Goal: Transaction & Acquisition: Purchase product/service

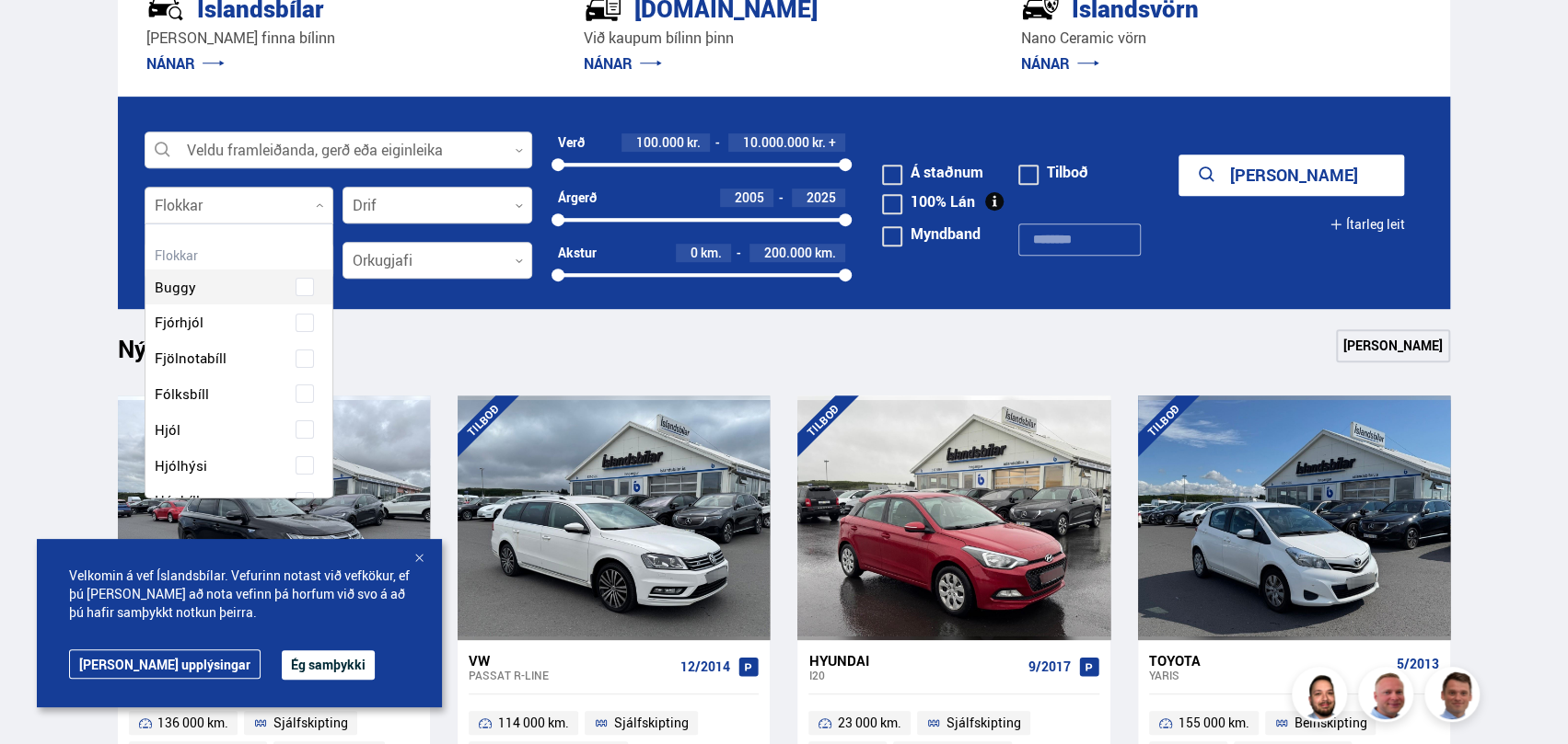
scroll to position [274, 184]
click at [322, 205] on icon at bounding box center [320, 205] width 8 height 8
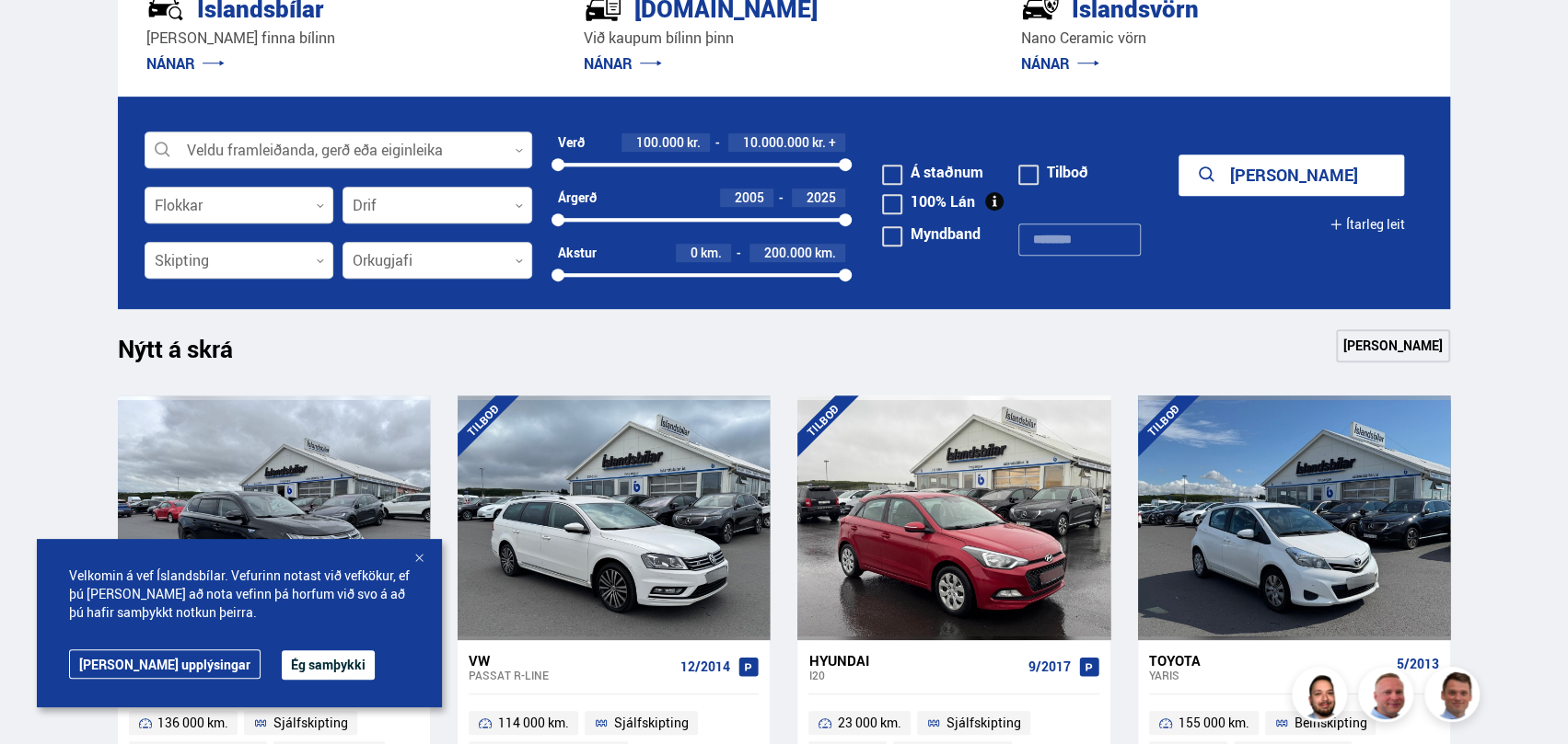
click at [420, 558] on div at bounding box center [419, 559] width 19 height 19
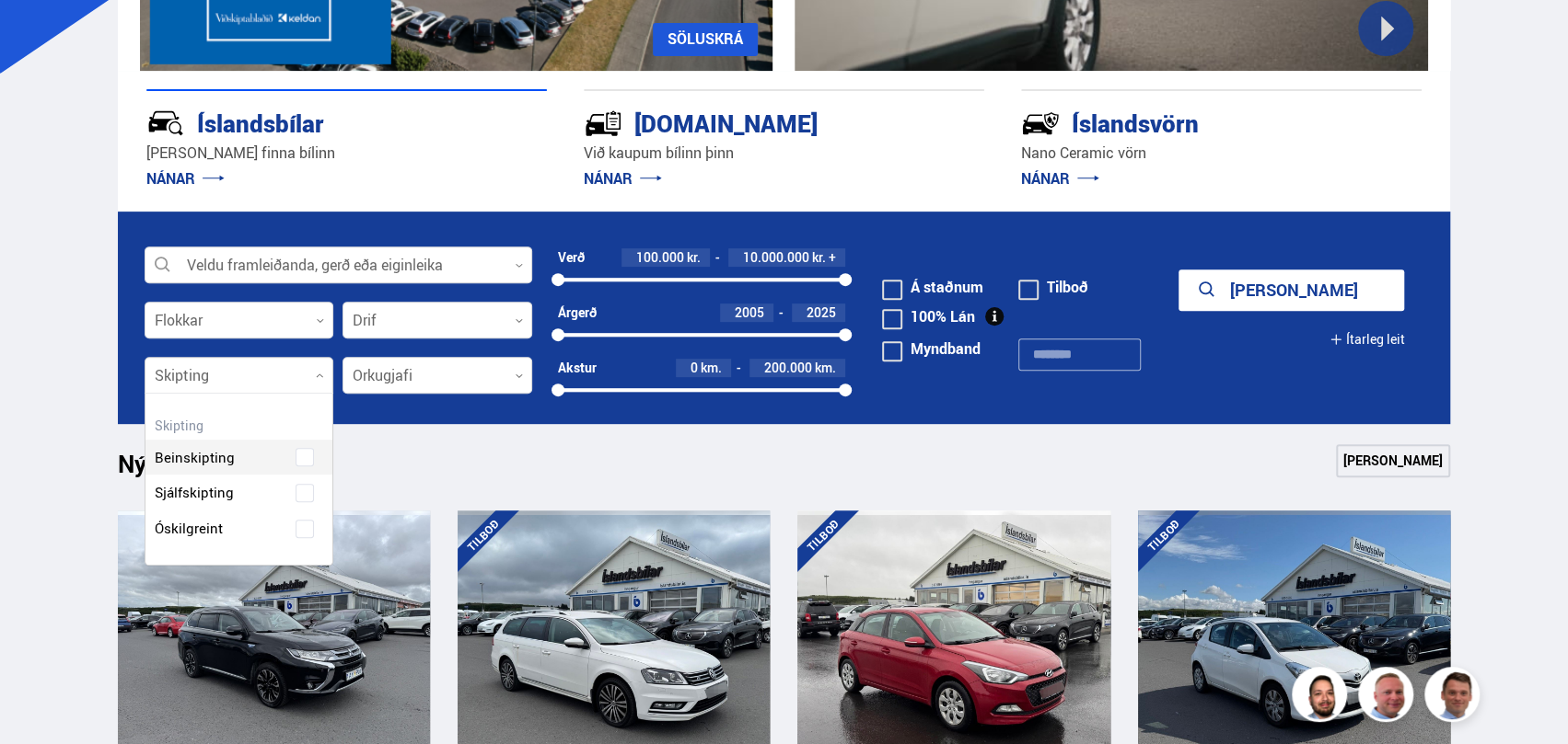
scroll to position [171, 188]
click at [318, 382] on div at bounding box center [240, 376] width 190 height 37
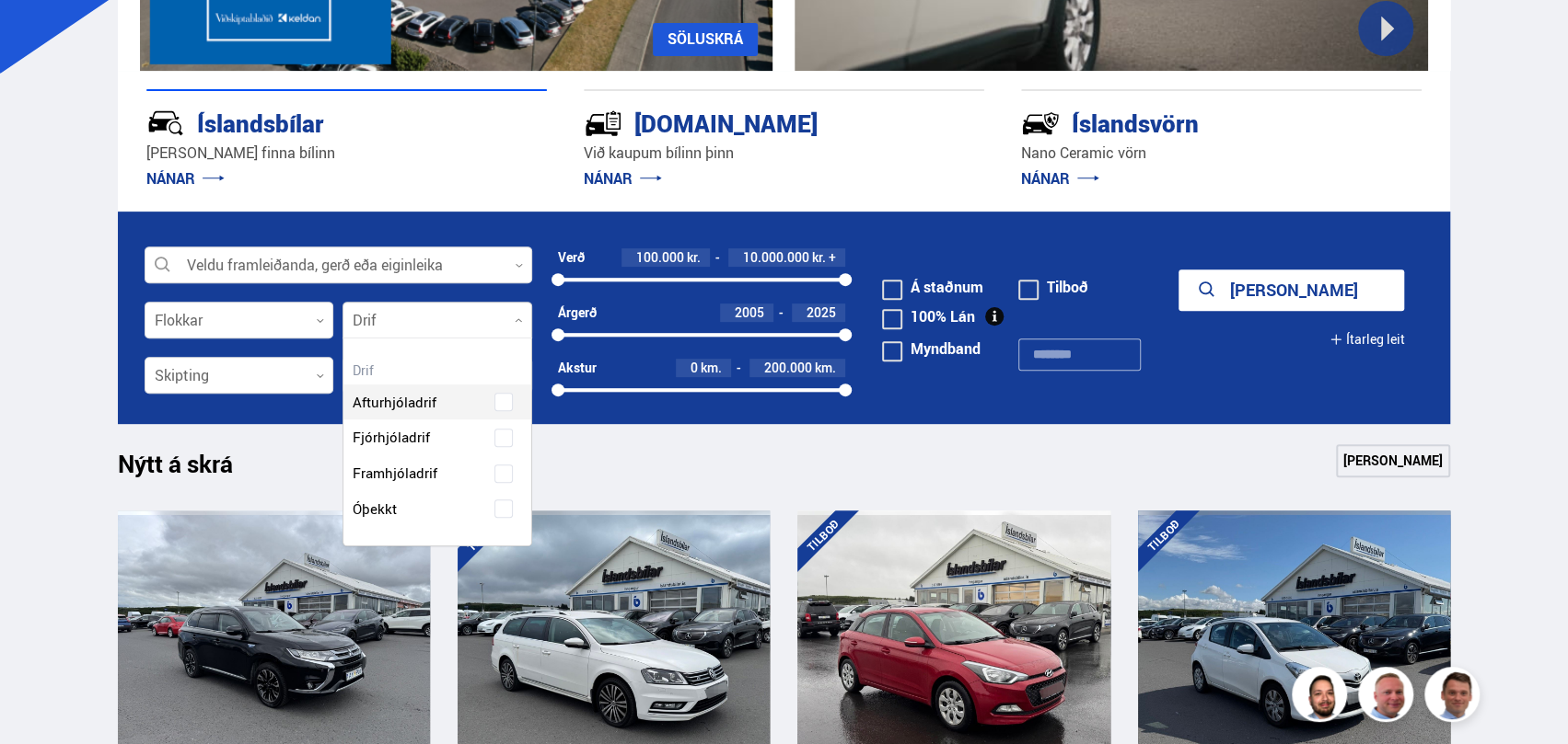
scroll to position [206, 188]
click at [523, 322] on div at bounding box center [437, 322] width 190 height 37
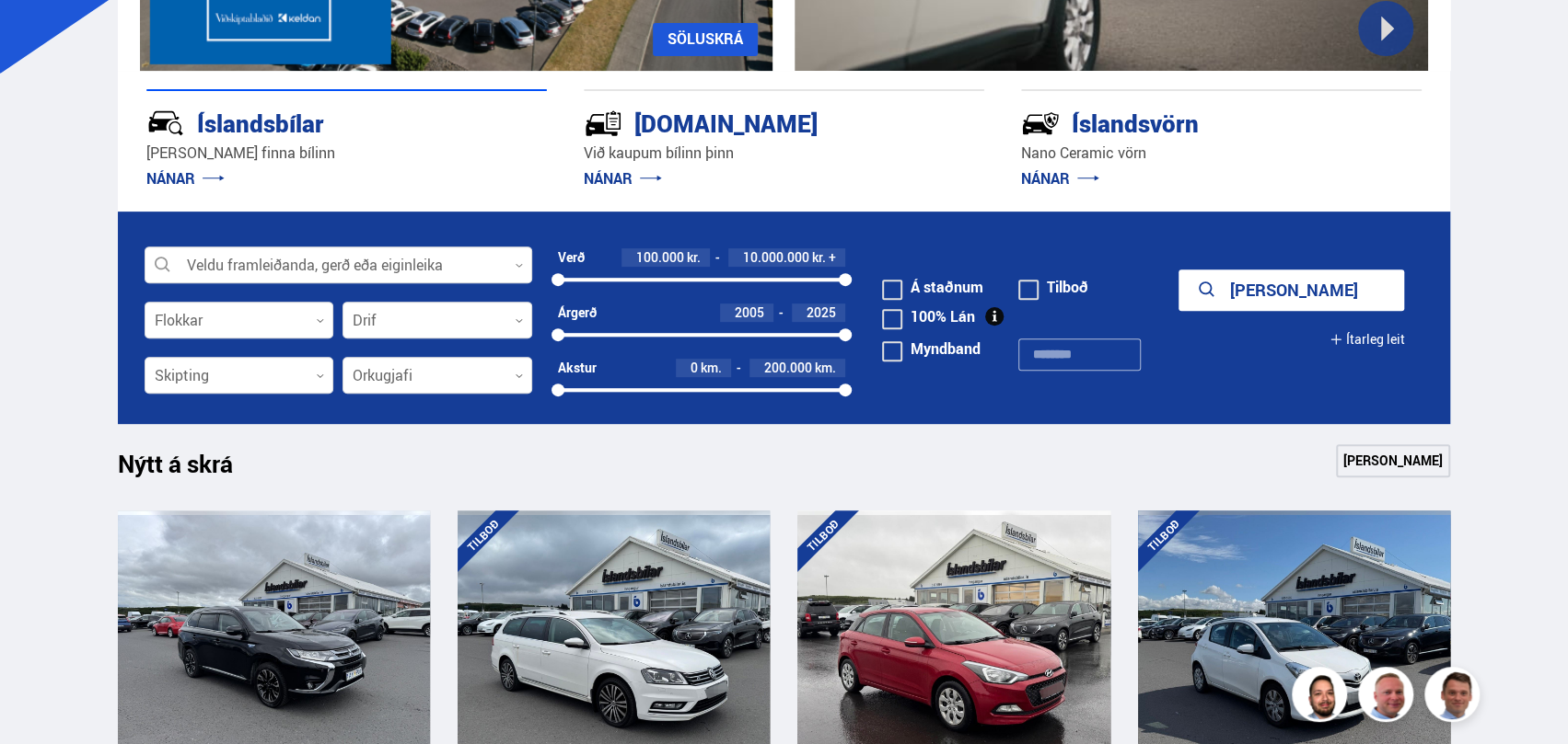
click at [547, 460] on div "Nýtt á skrá Sjá meira" at bounding box center [784, 466] width 1333 height 44
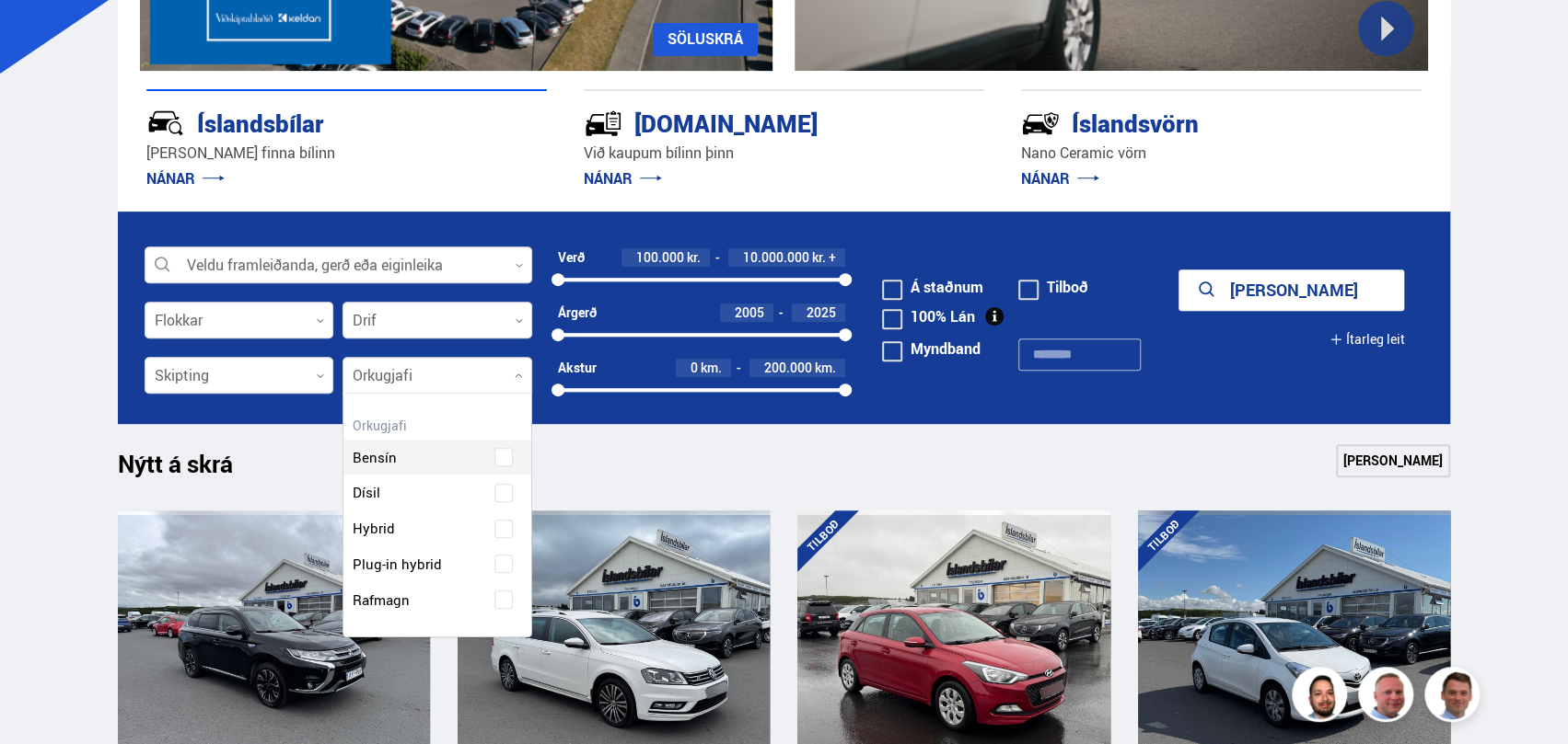
scroll to position [242, 188]
click at [516, 374] on icon at bounding box center [518, 375] width 8 height 8
click at [427, 493] on div "Bensín Dísil Hybrid Plug-in hybrid Rafmagn" at bounding box center [437, 515] width 188 height 206
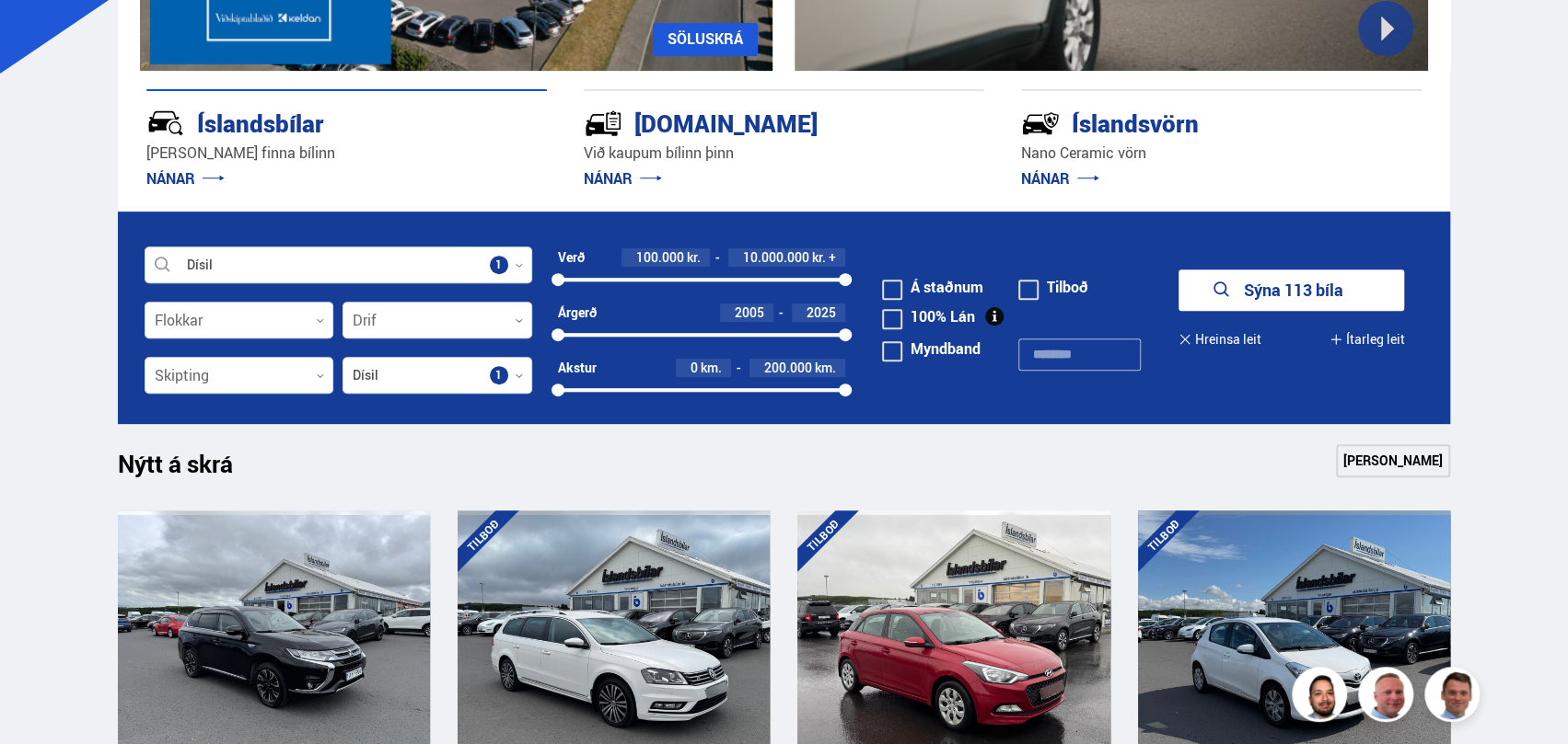
click at [587, 477] on div "Nýtt á skrá Sjá meira" at bounding box center [784, 466] width 1333 height 44
click at [1289, 294] on button "Sýna 113 bíla" at bounding box center [1291, 290] width 226 height 41
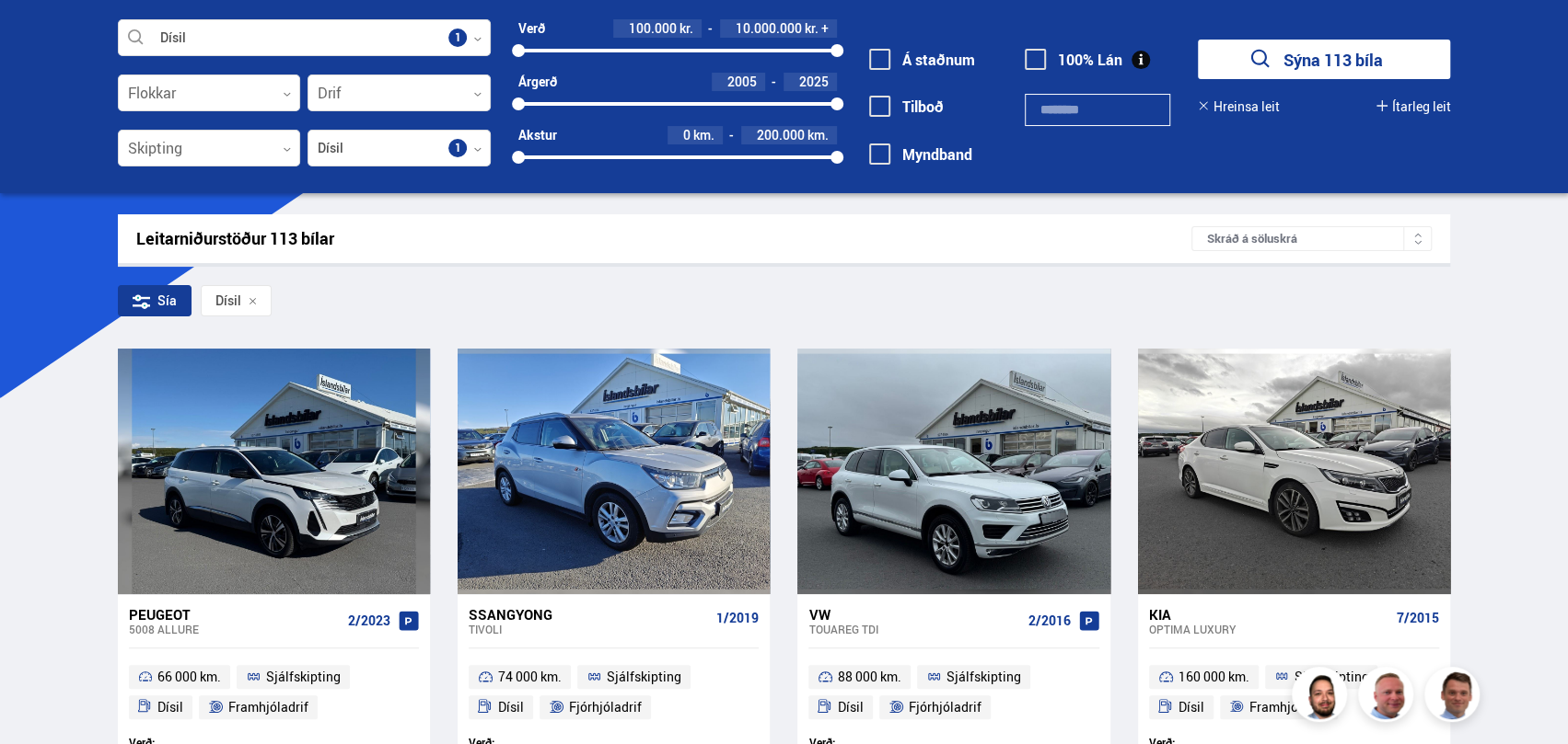
scroll to position [84, 0]
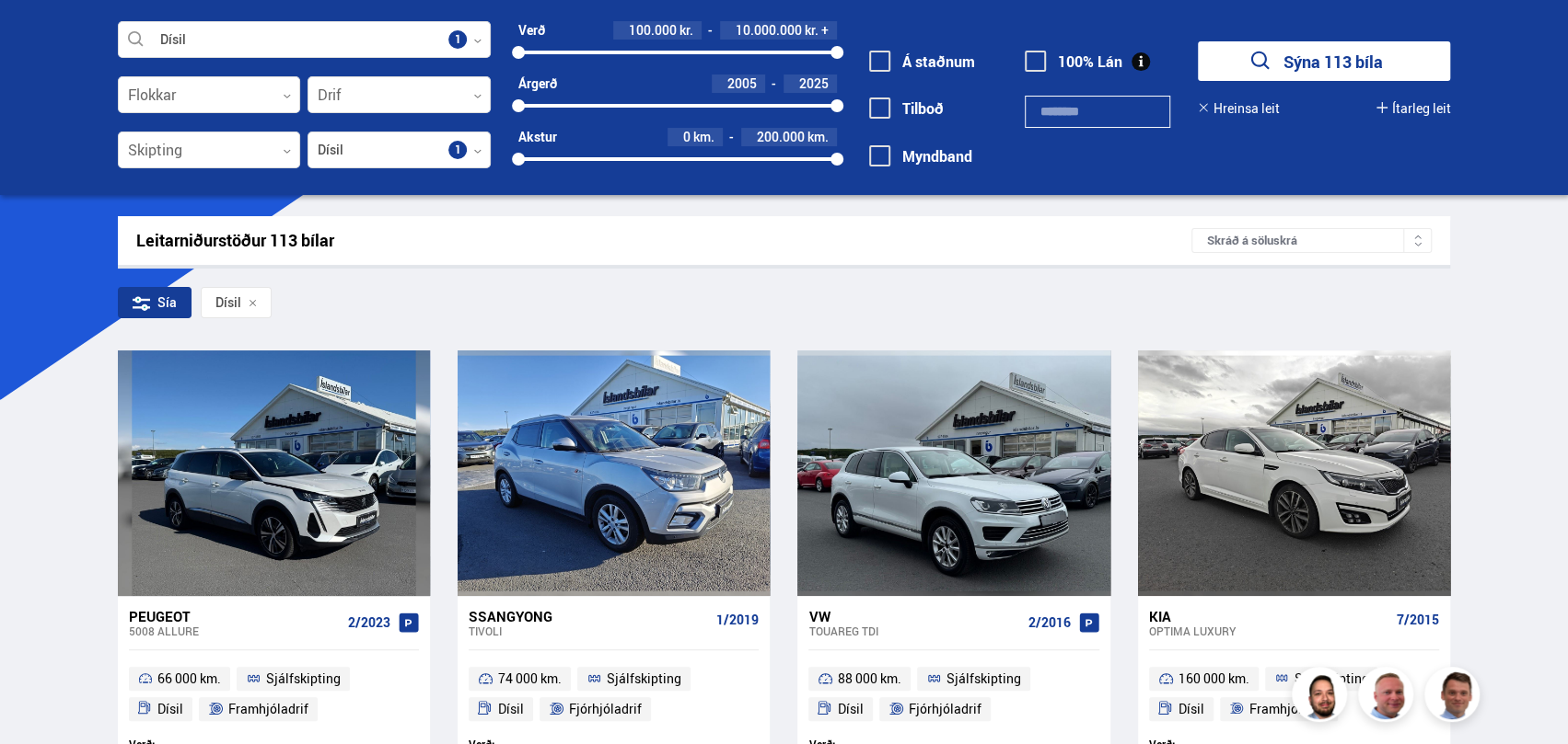
click at [1415, 243] on icon at bounding box center [1417, 244] width 9 height 9
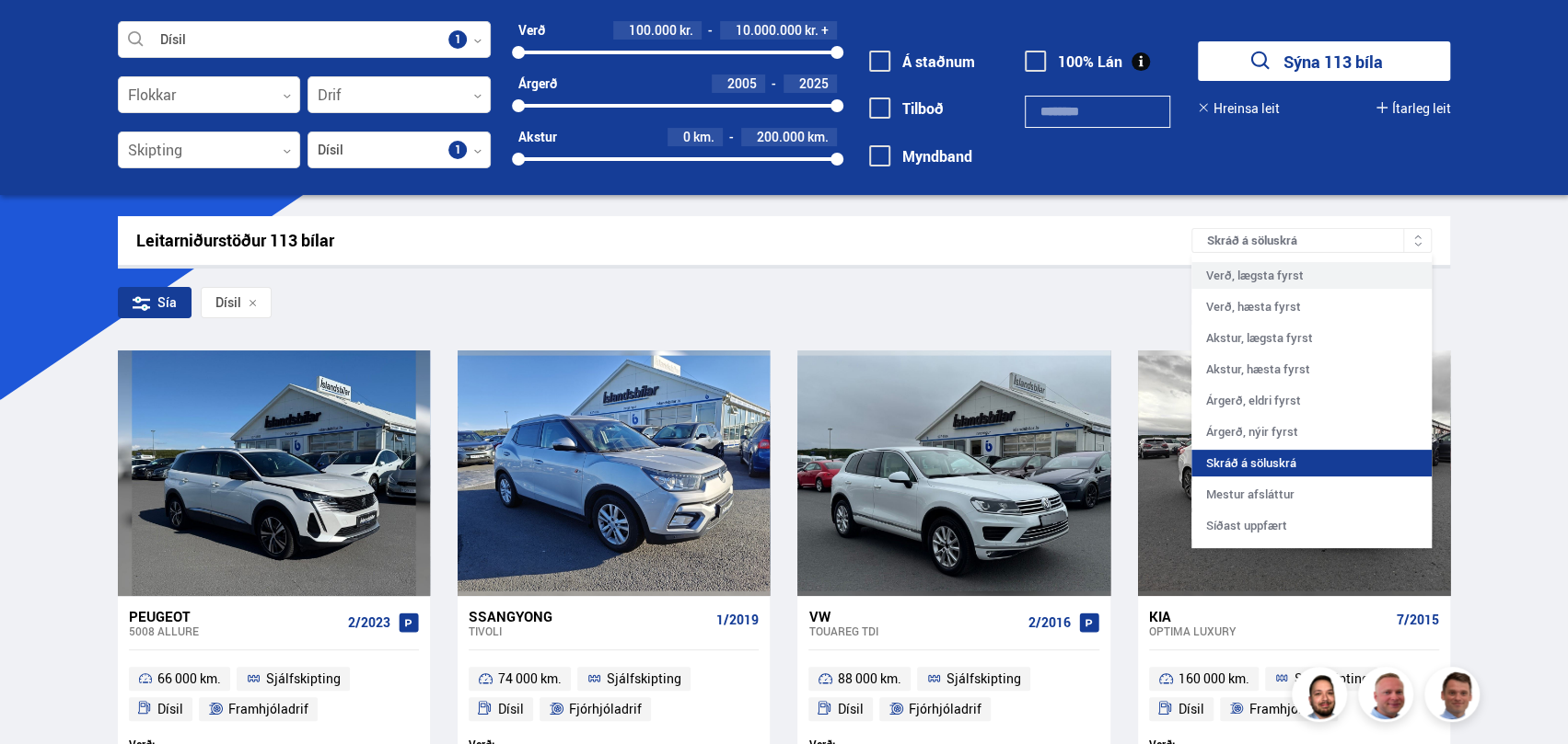
click at [1268, 279] on div "Verð, lægsta fyrst" at bounding box center [1312, 275] width 241 height 26
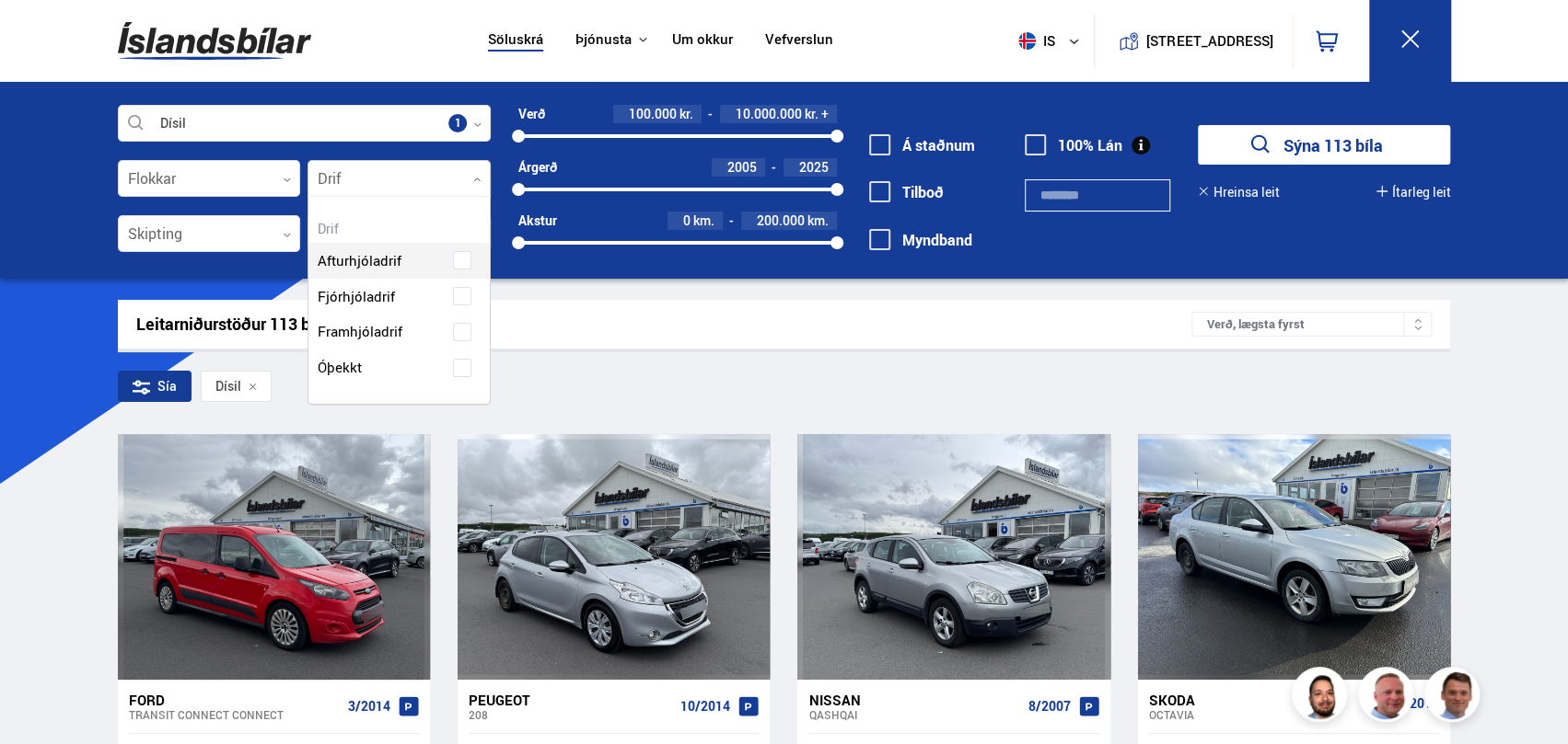
click at [474, 180] on icon at bounding box center [477, 180] width 8 height 8
click at [572, 301] on div "Leitarniðurstöður 113 bílar Verð, lægsta fyrst" at bounding box center [784, 325] width 1333 height 49
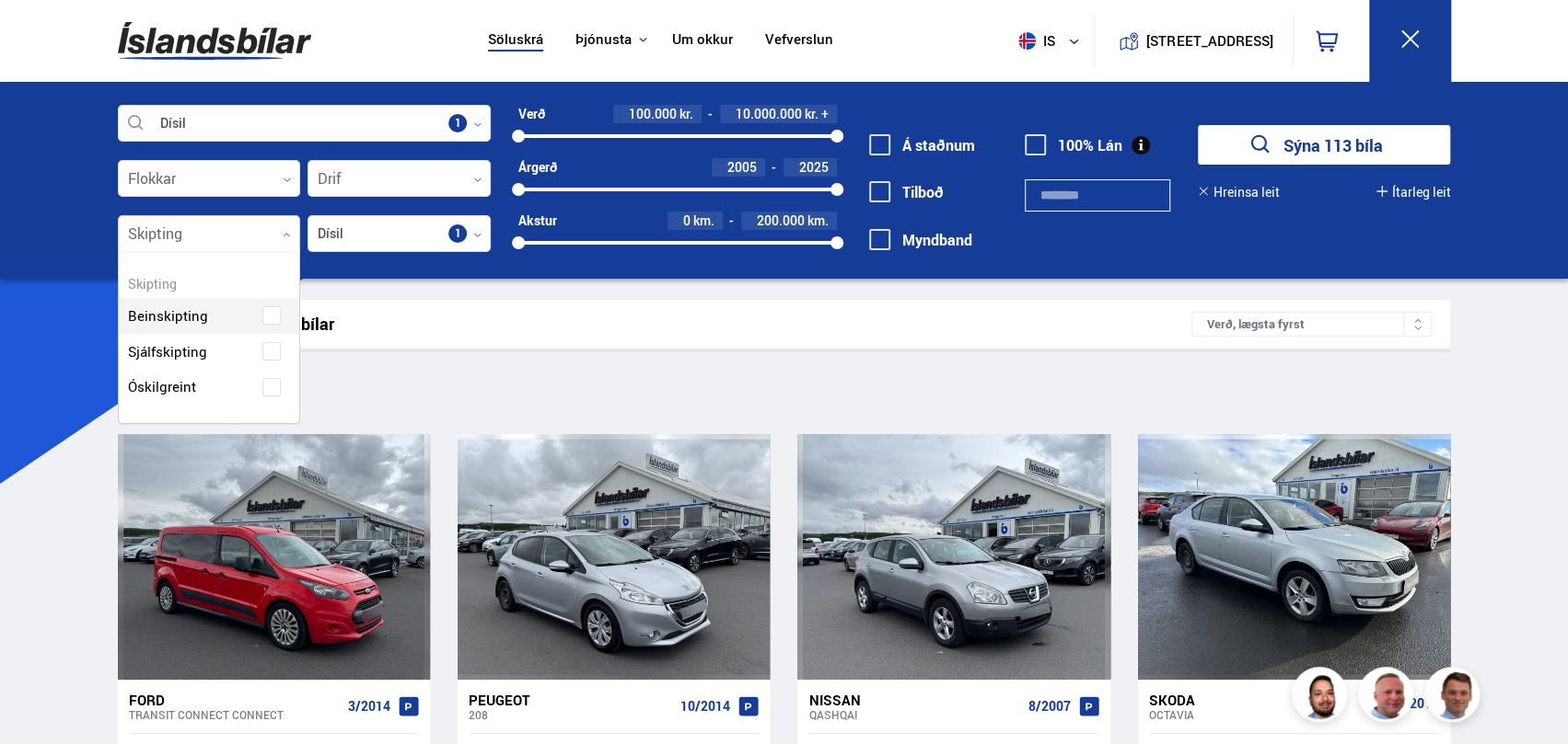
click at [284, 233] on icon at bounding box center [287, 235] width 8 height 8
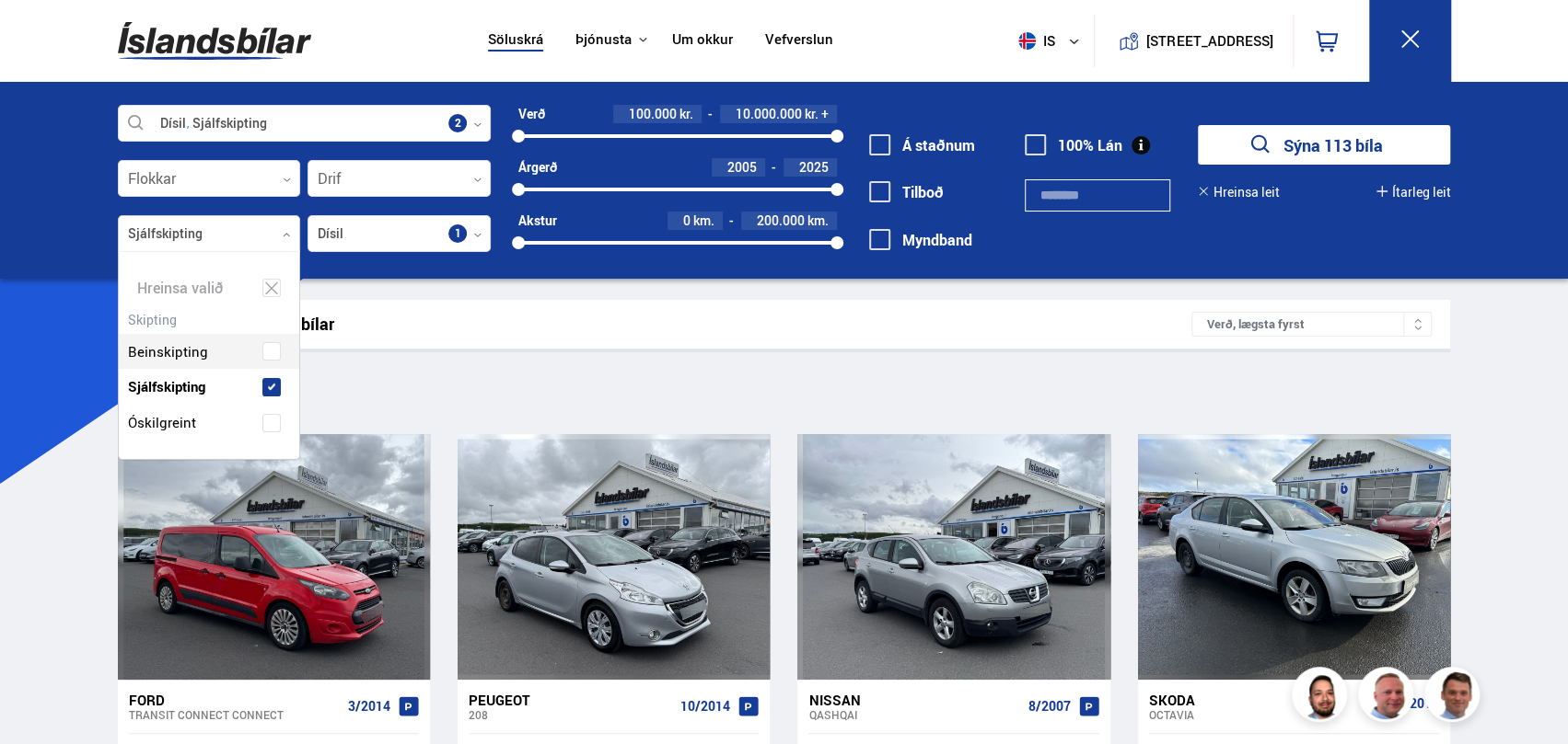
click at [211, 349] on div "Beinskipting Sjálfskipting Óskilgreint" at bounding box center [208, 372] width 181 height 134
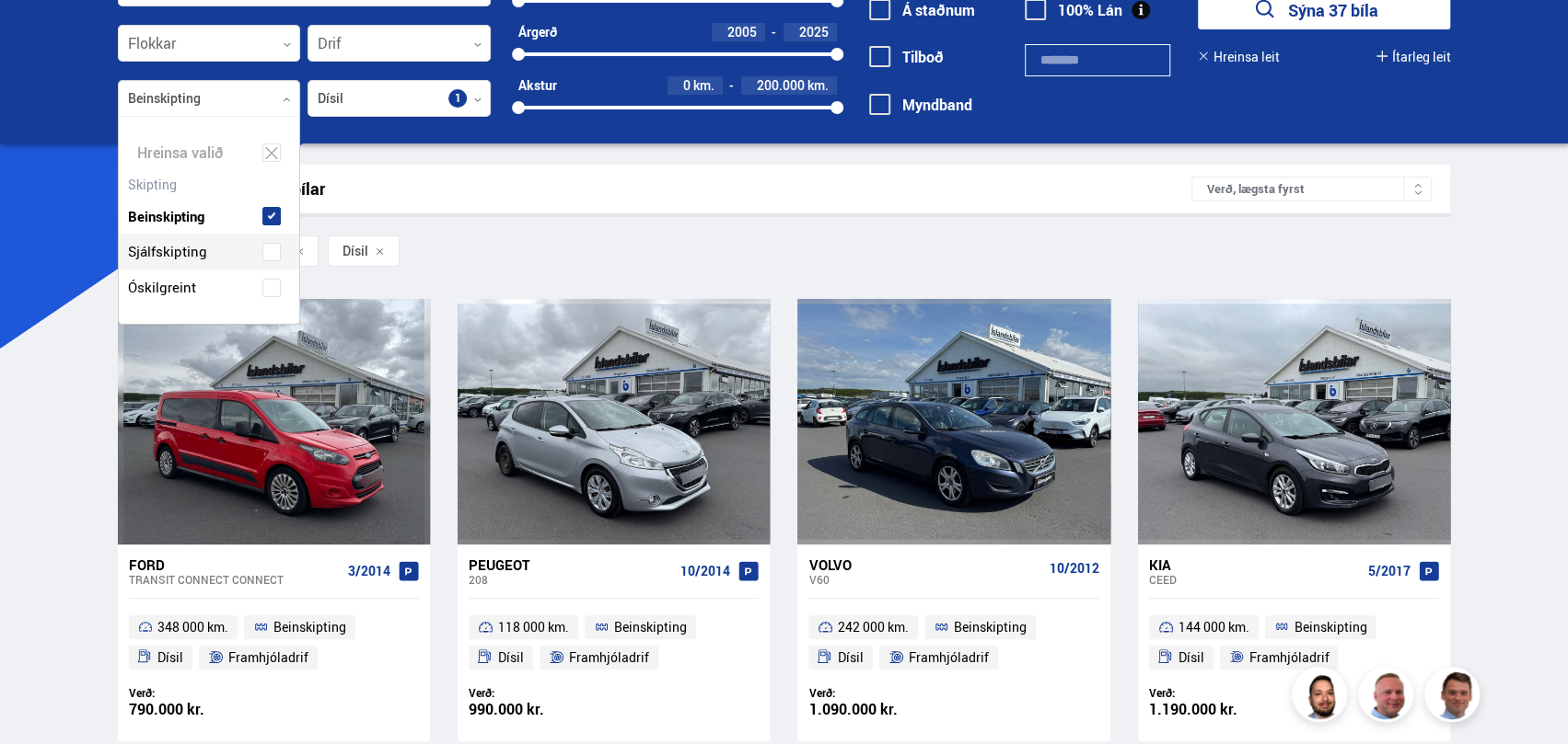
scroll to position [206, 181]
click at [274, 99] on div at bounding box center [208, 100] width 183 height 37
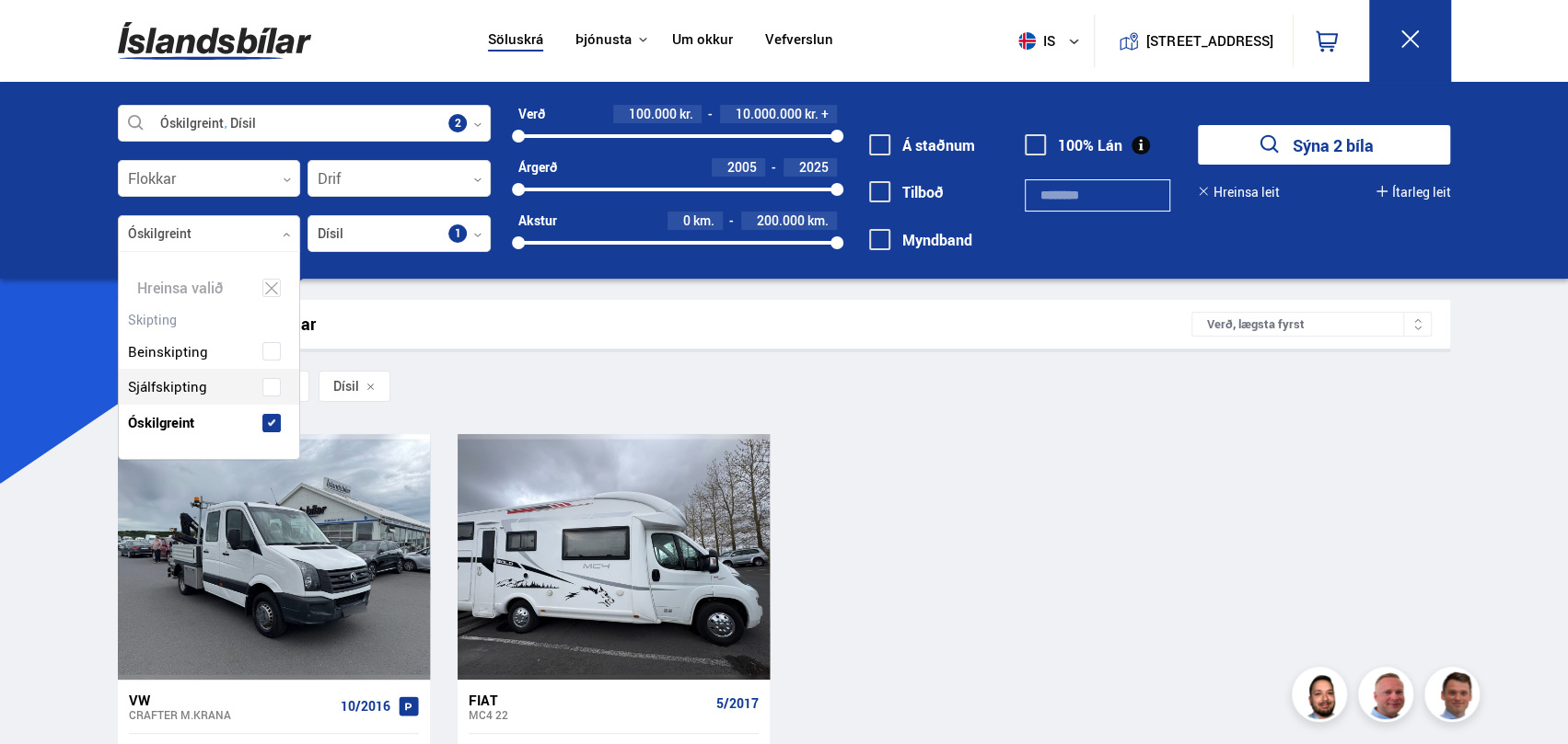
scroll to position [206, 181]
click at [265, 233] on div at bounding box center [208, 235] width 183 height 37
